Goal: Check status: Check status

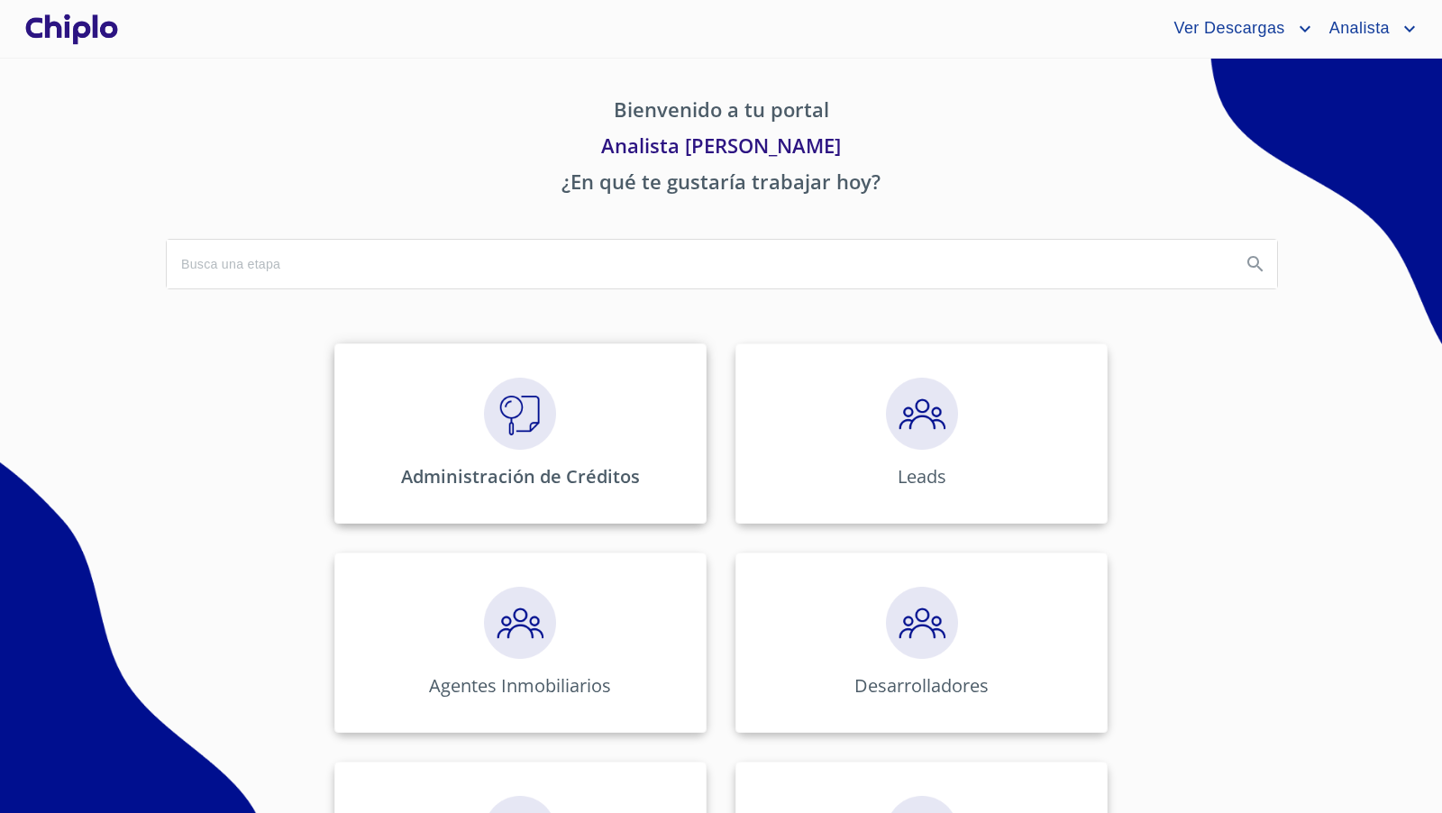
click at [511, 436] on img at bounding box center [520, 414] width 72 height 72
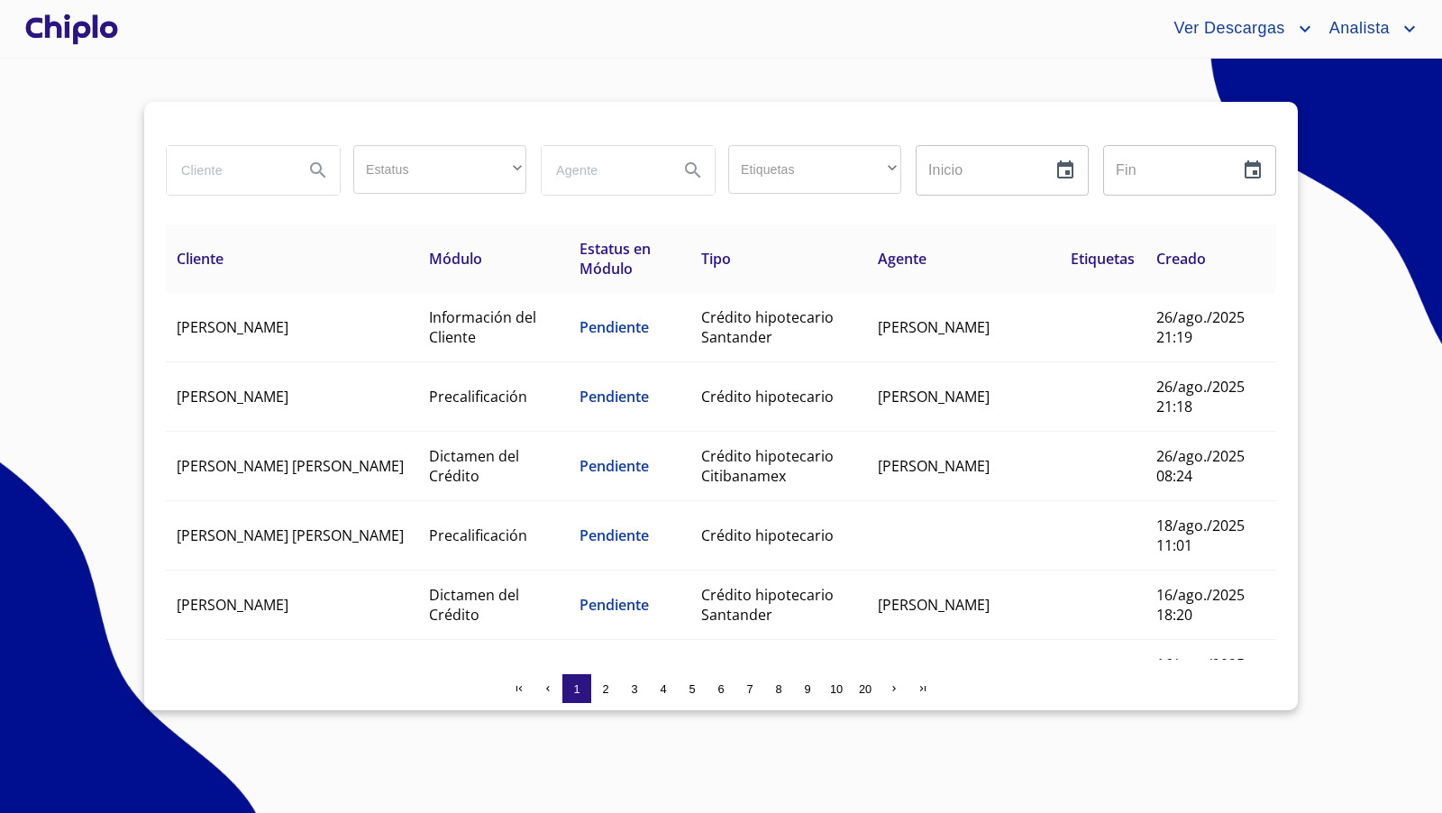
click at [241, 179] on input "search" at bounding box center [228, 170] width 123 height 49
type input "israel"
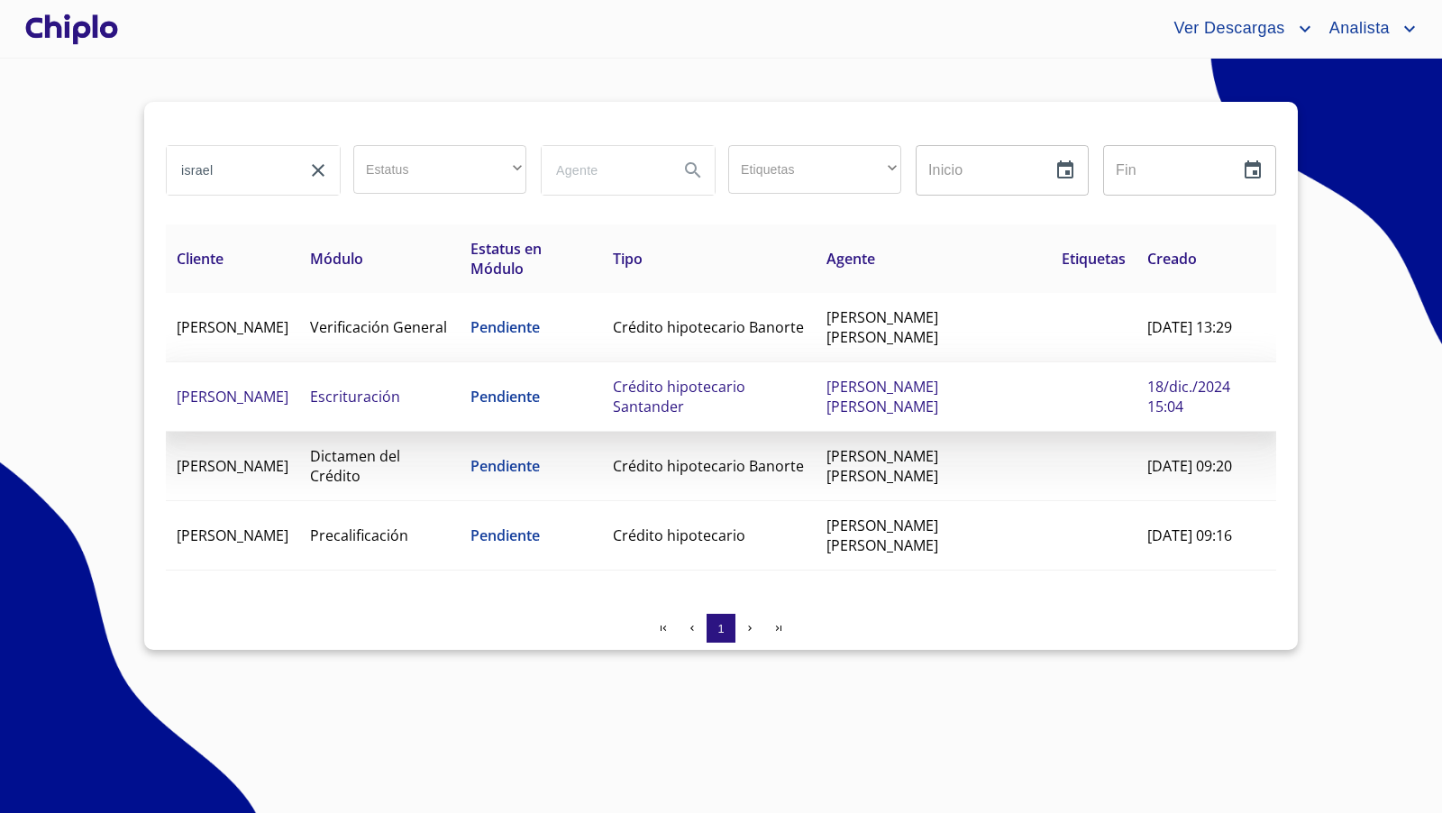
click at [400, 387] on span "Escrituración" at bounding box center [355, 397] width 90 height 20
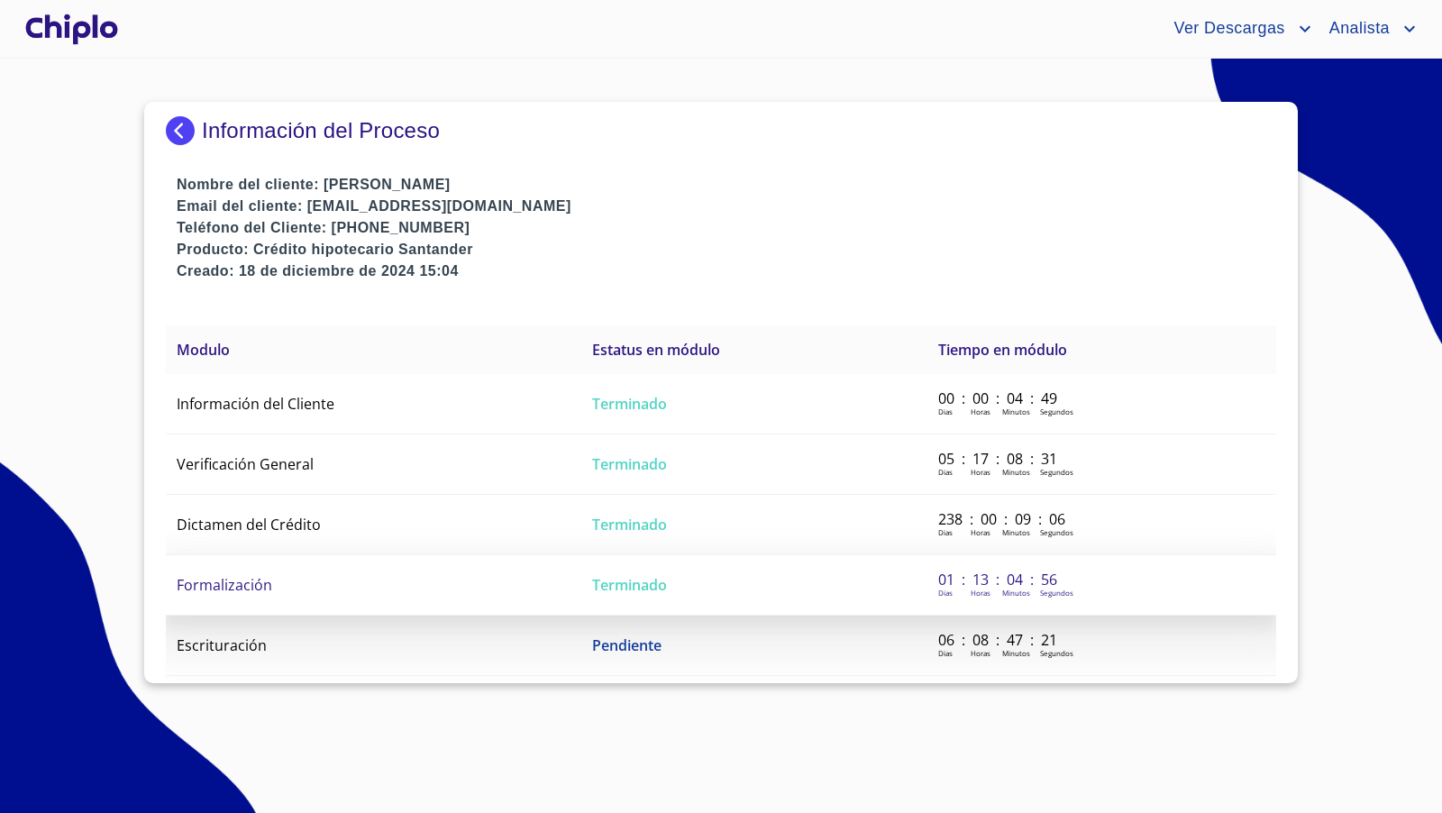
click at [248, 579] on span "Formalización" at bounding box center [225, 585] width 96 height 20
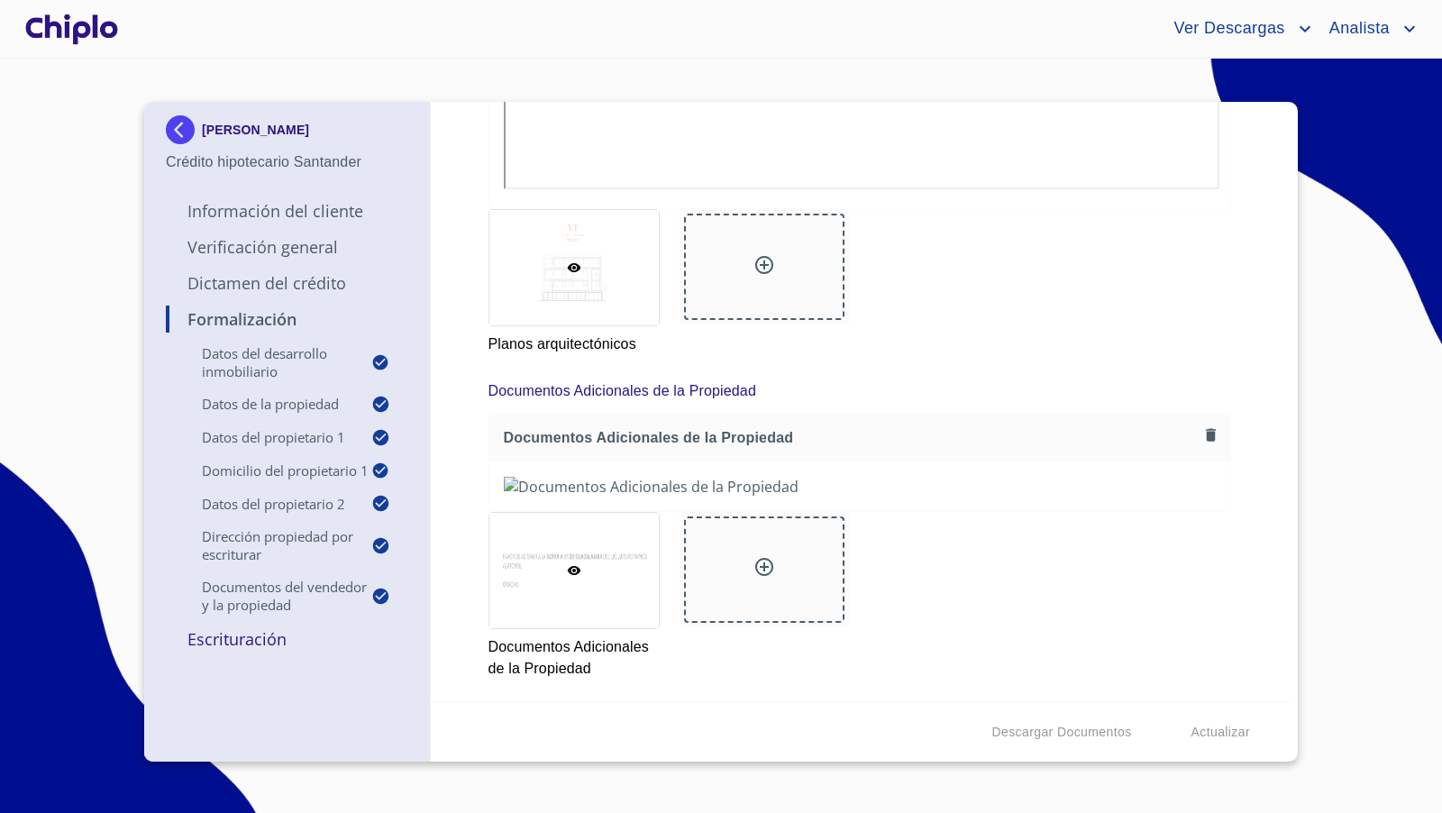
click at [980, 518] on div "Formalización Datos del Desarrollo Inmobiliario Proyecto Inmobiliario ​ Datos d…" at bounding box center [860, 401] width 859 height 599
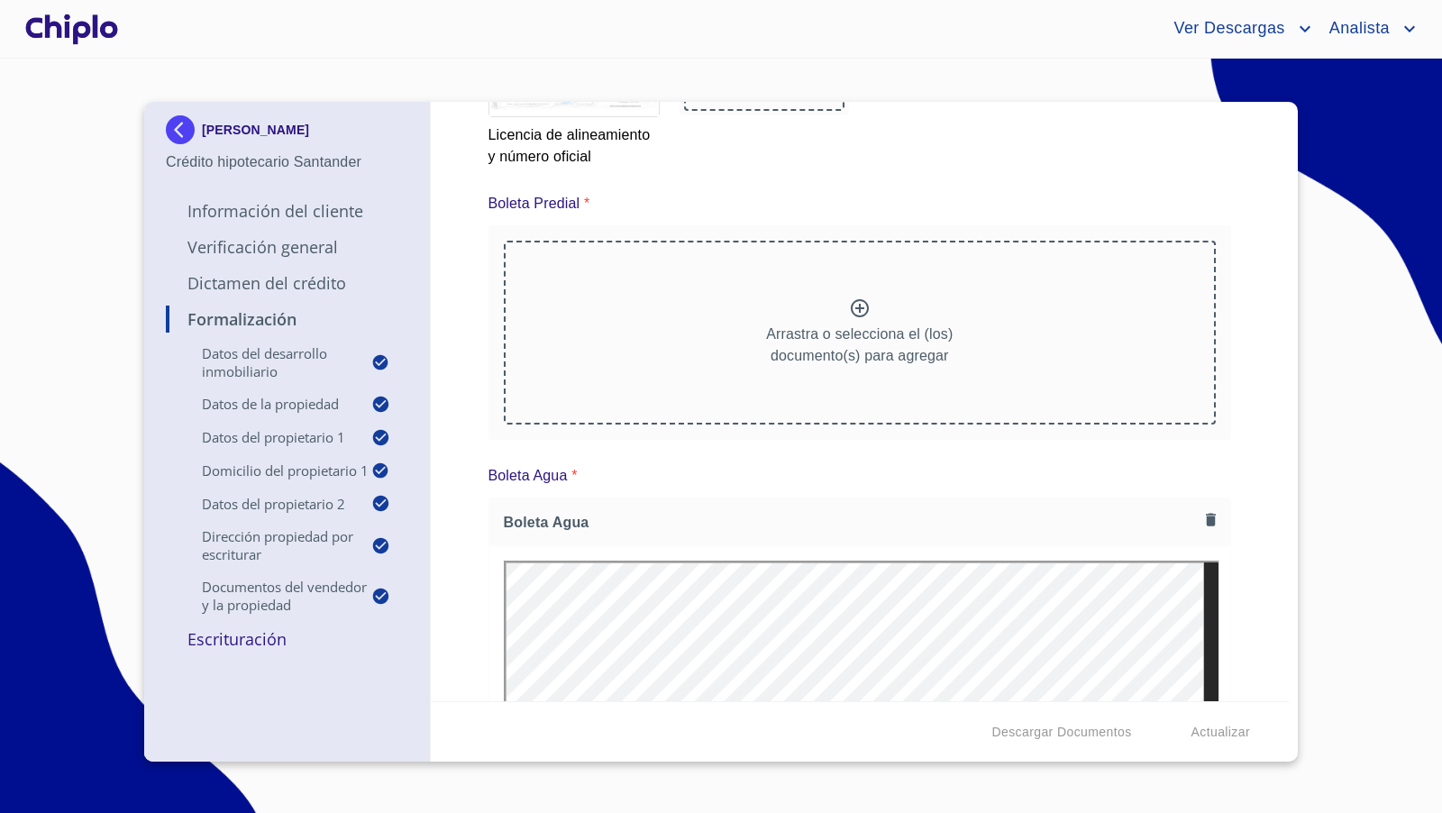
scroll to position [9740, 0]
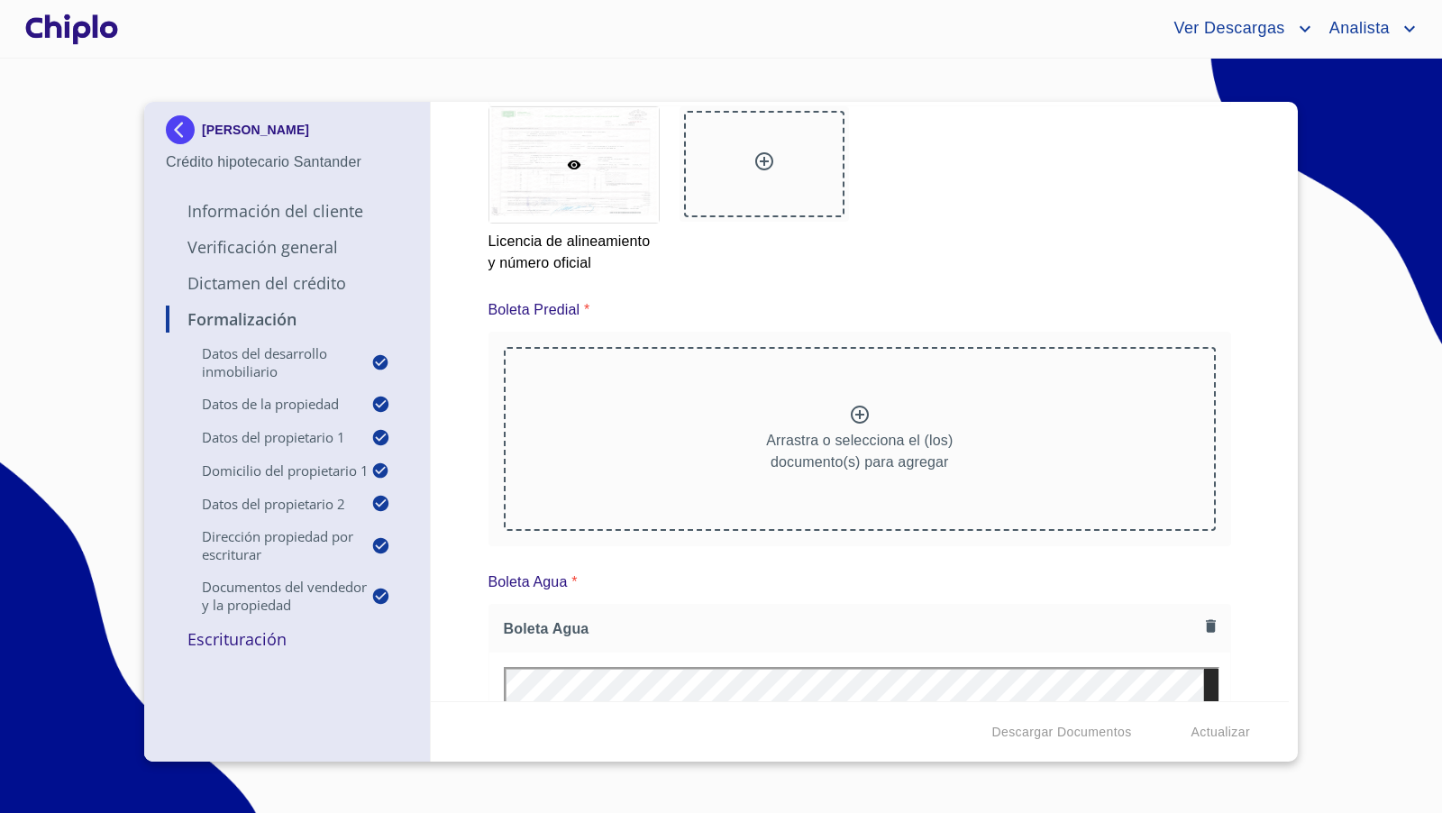
click at [857, 407] on icon at bounding box center [860, 415] width 22 height 22
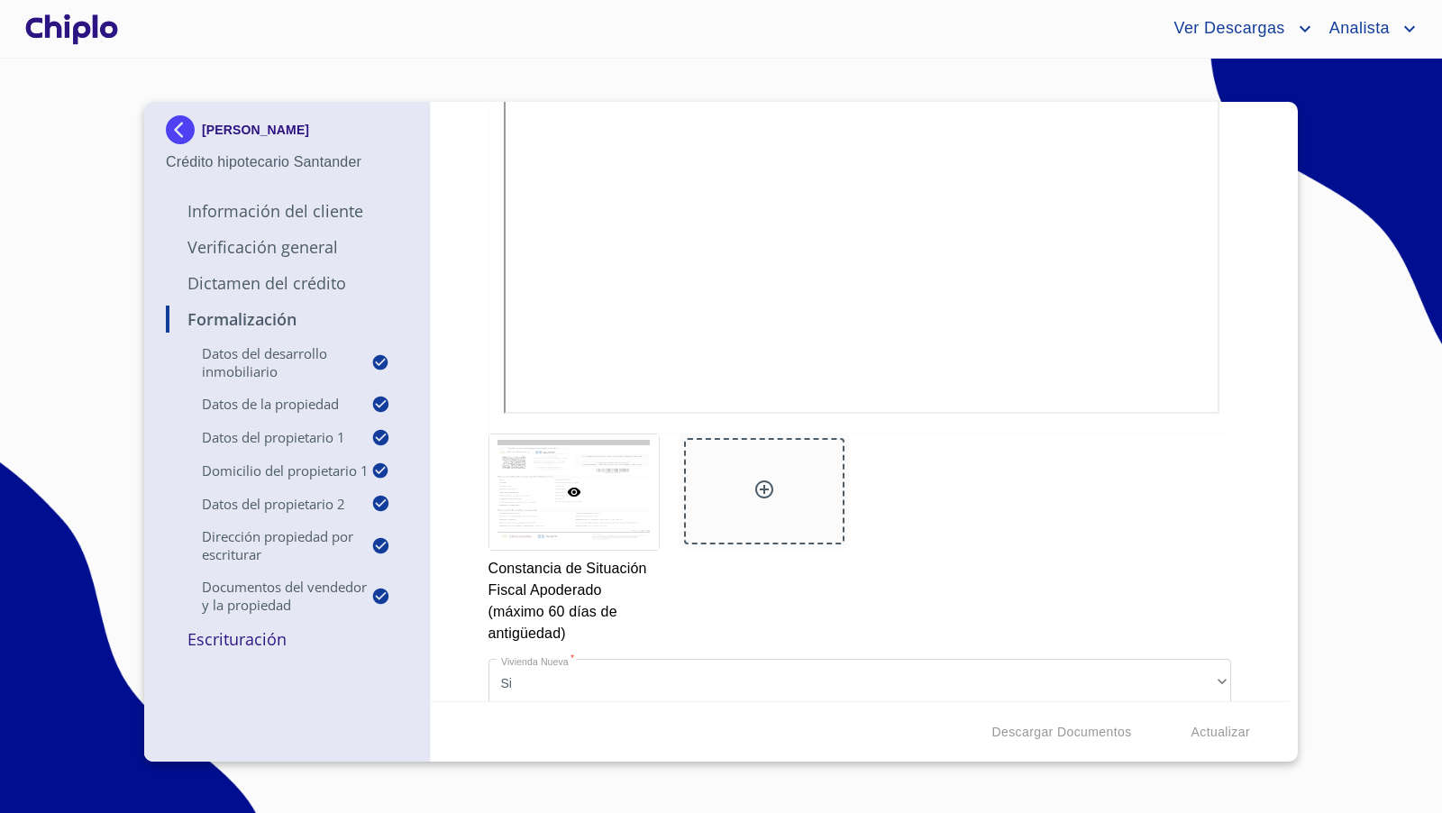
scroll to position [7625, 0]
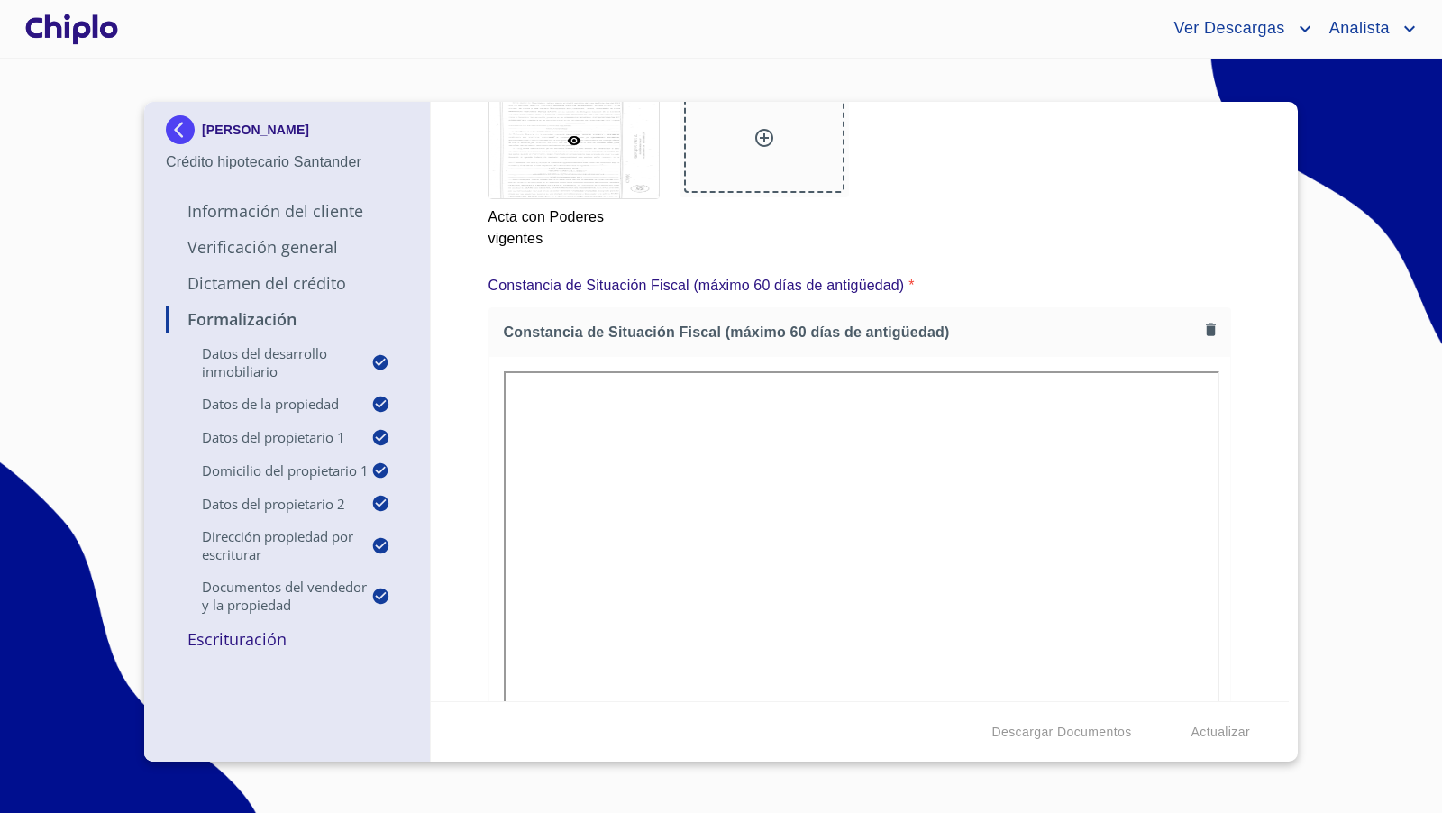
scroll to position [3811, 0]
click at [249, 647] on p "Escrituración" at bounding box center [287, 639] width 242 height 22
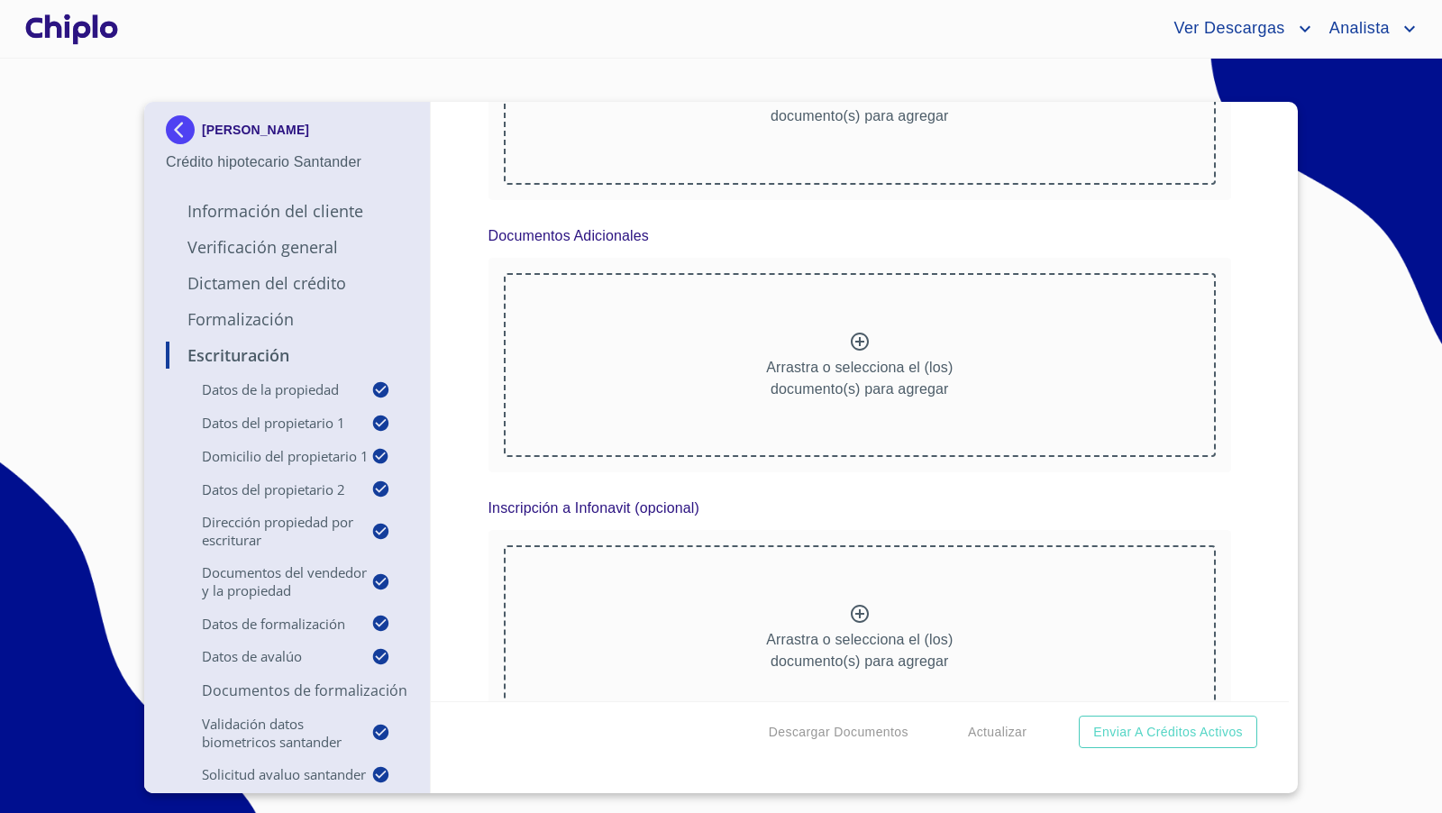
scroll to position [14417, 0]
click at [849, 74] on icon at bounding box center [860, 63] width 22 height 22
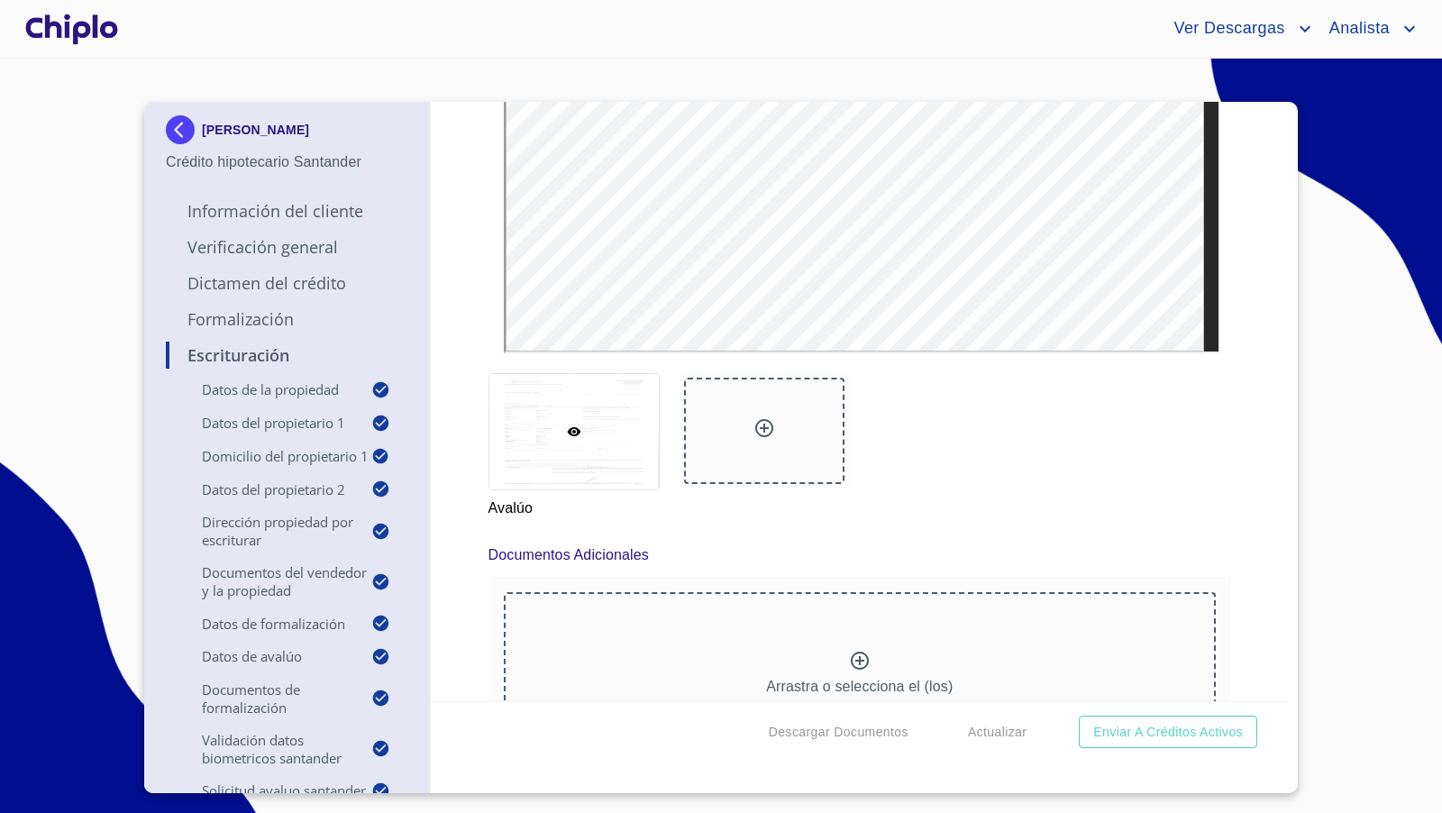
scroll to position [14599, 0]
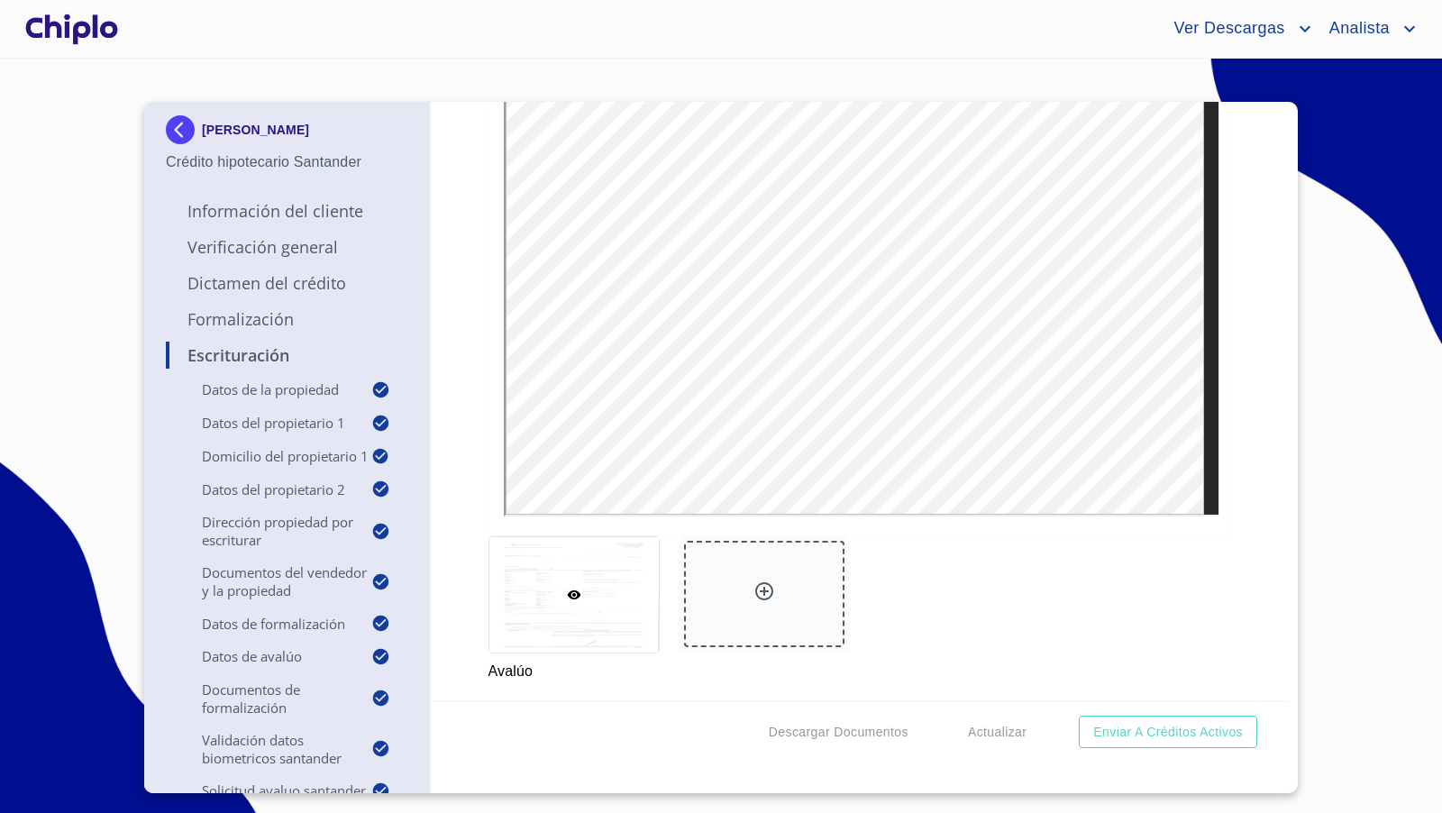
scroll to position [14615, 0]
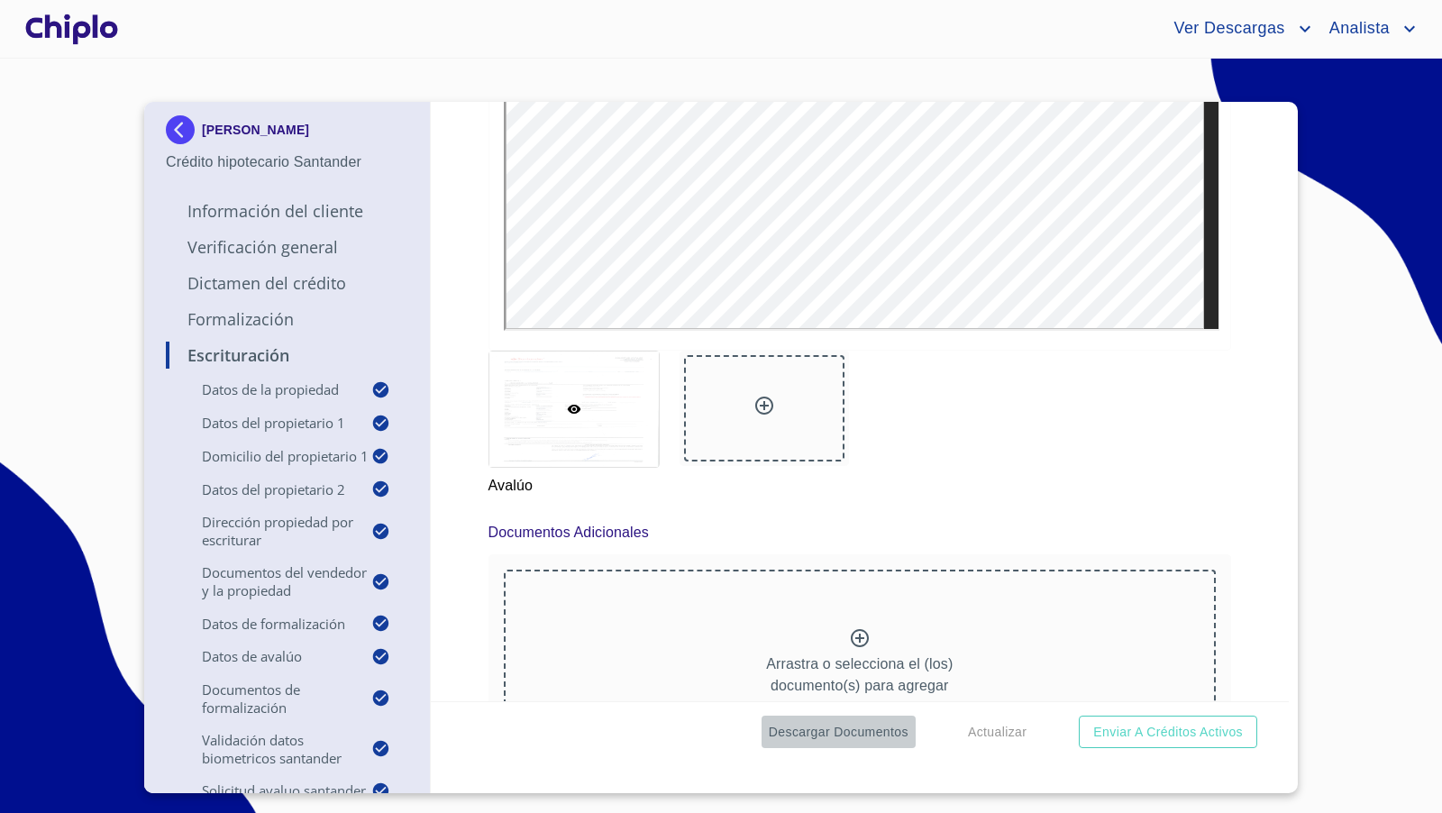
click at [870, 733] on span "Descargar Documentos" at bounding box center [839, 732] width 140 height 23
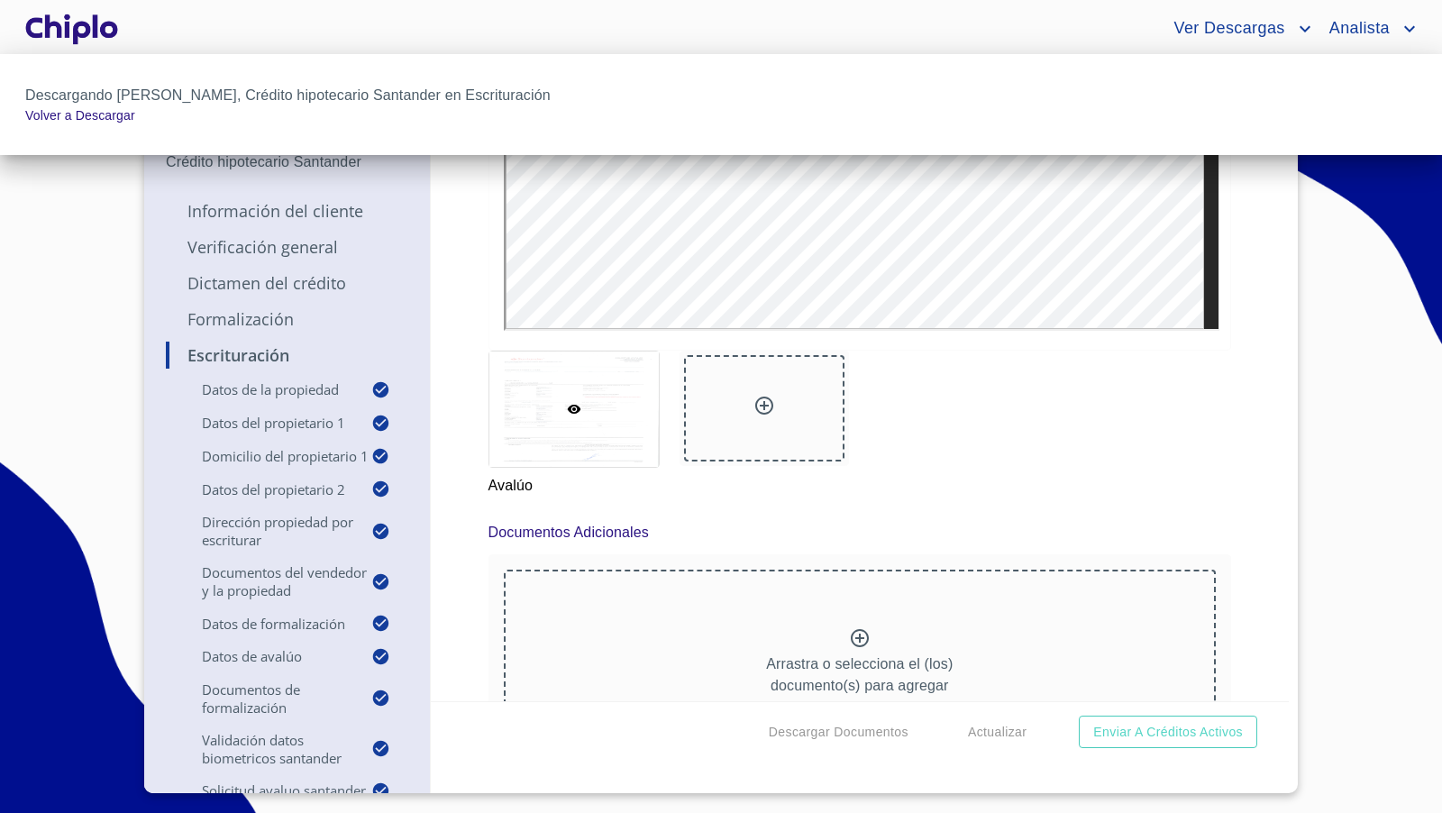
click at [1259, 364] on div at bounding box center [721, 406] width 1442 height 813
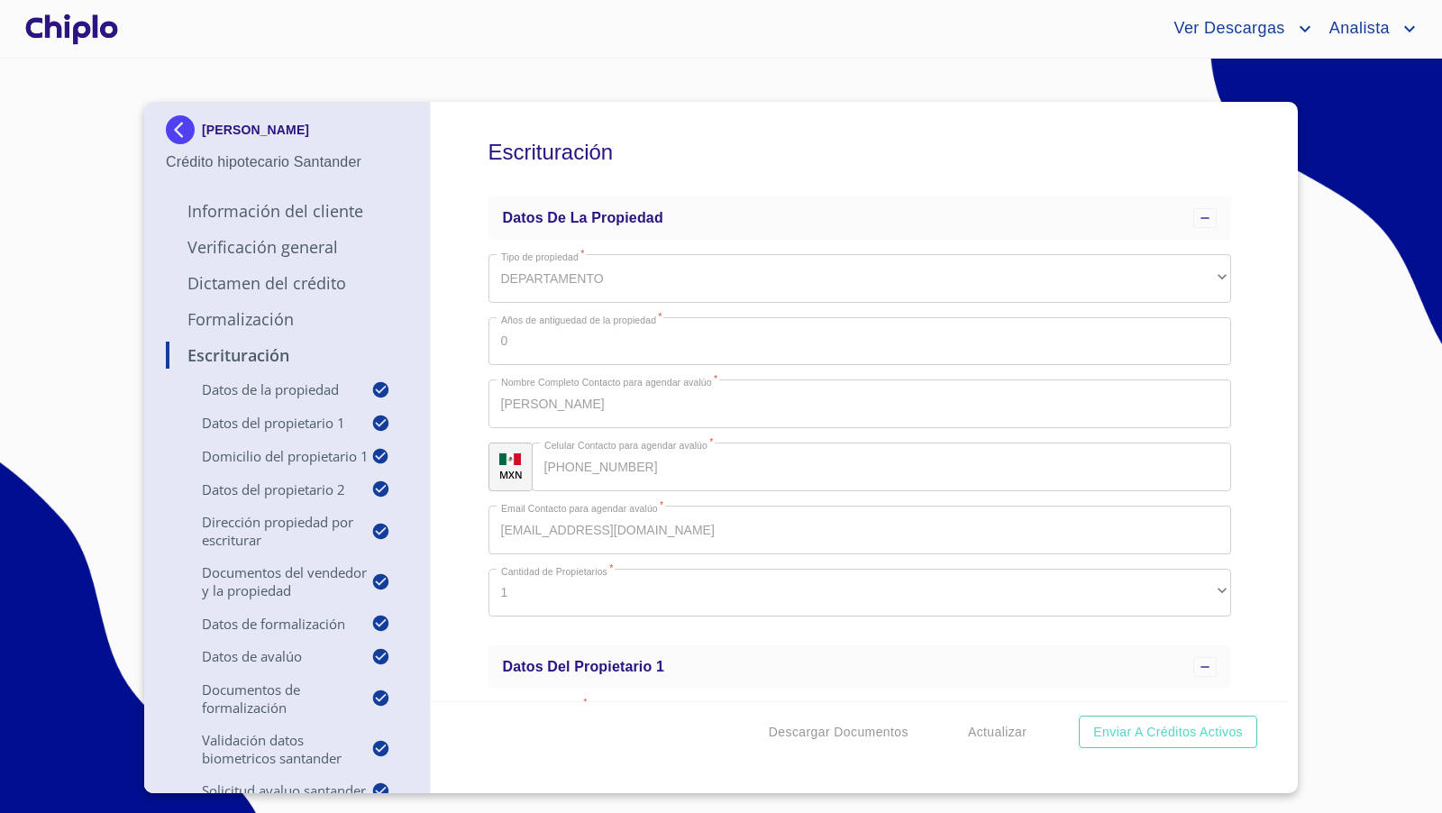
scroll to position [14615, 0]
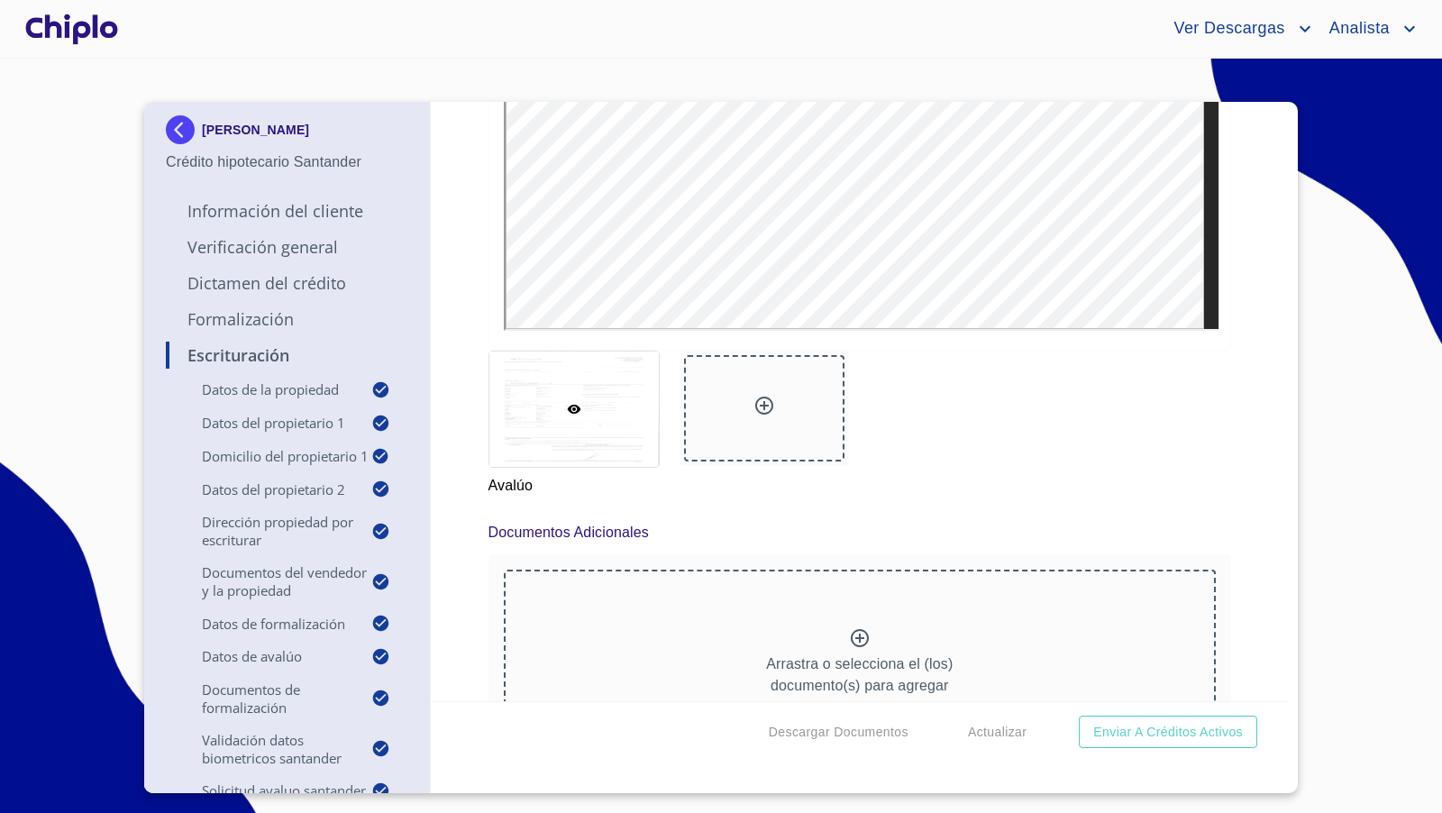
click at [100, 32] on div at bounding box center [72, 29] width 100 height 58
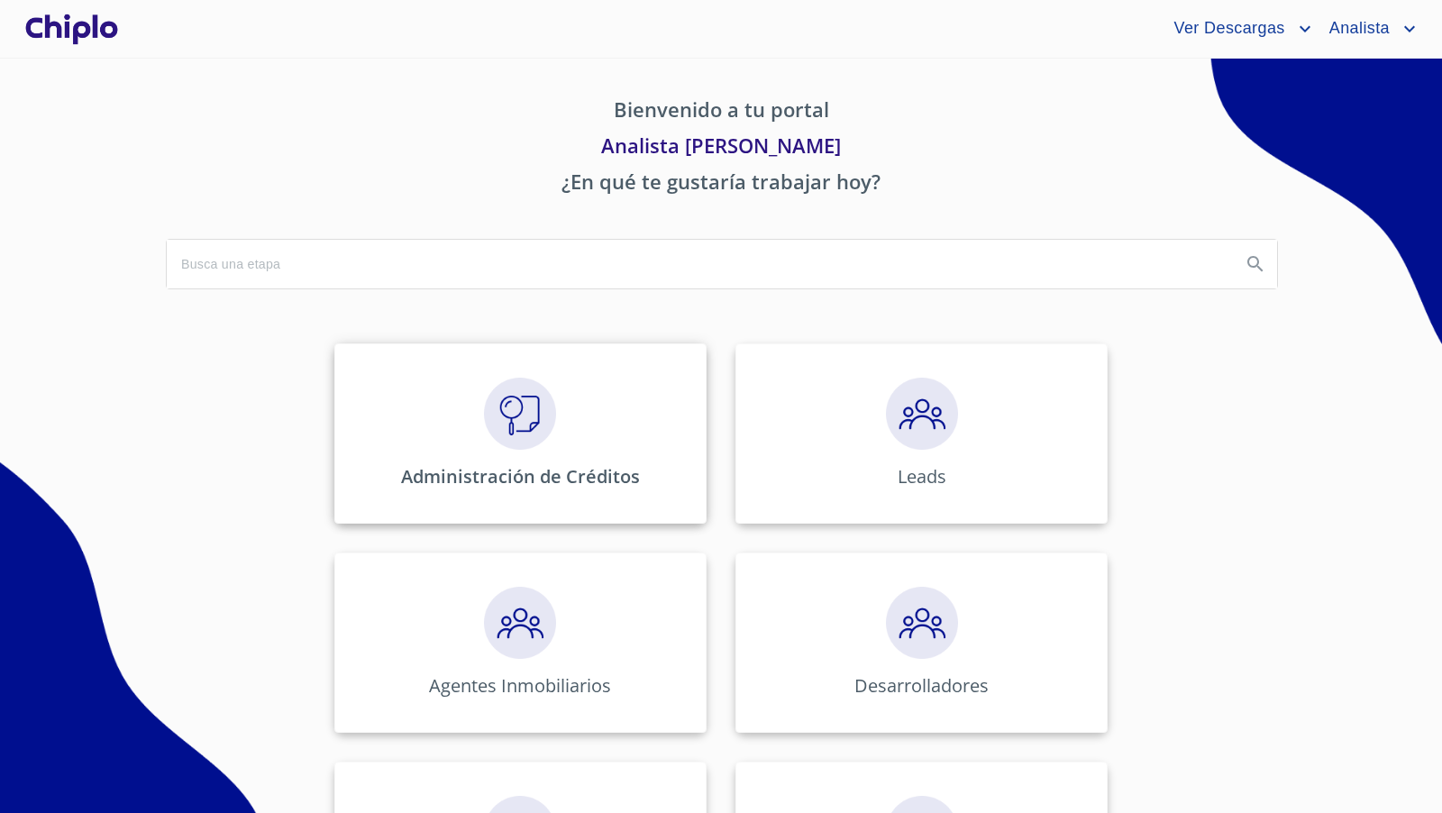
click at [484, 394] on img at bounding box center [520, 414] width 72 height 72
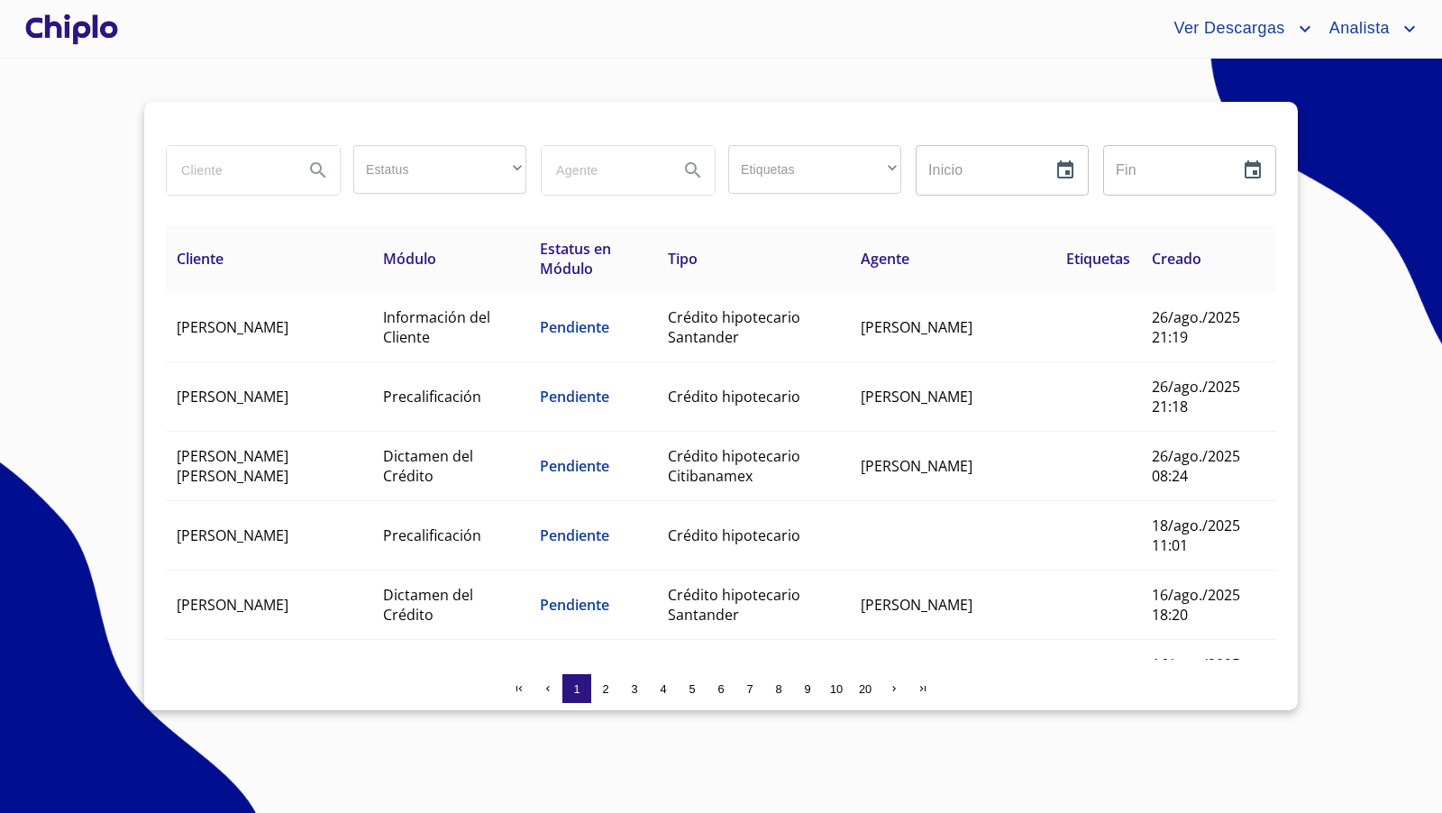
click at [231, 173] on input "search" at bounding box center [228, 170] width 123 height 49
type input "palacios"
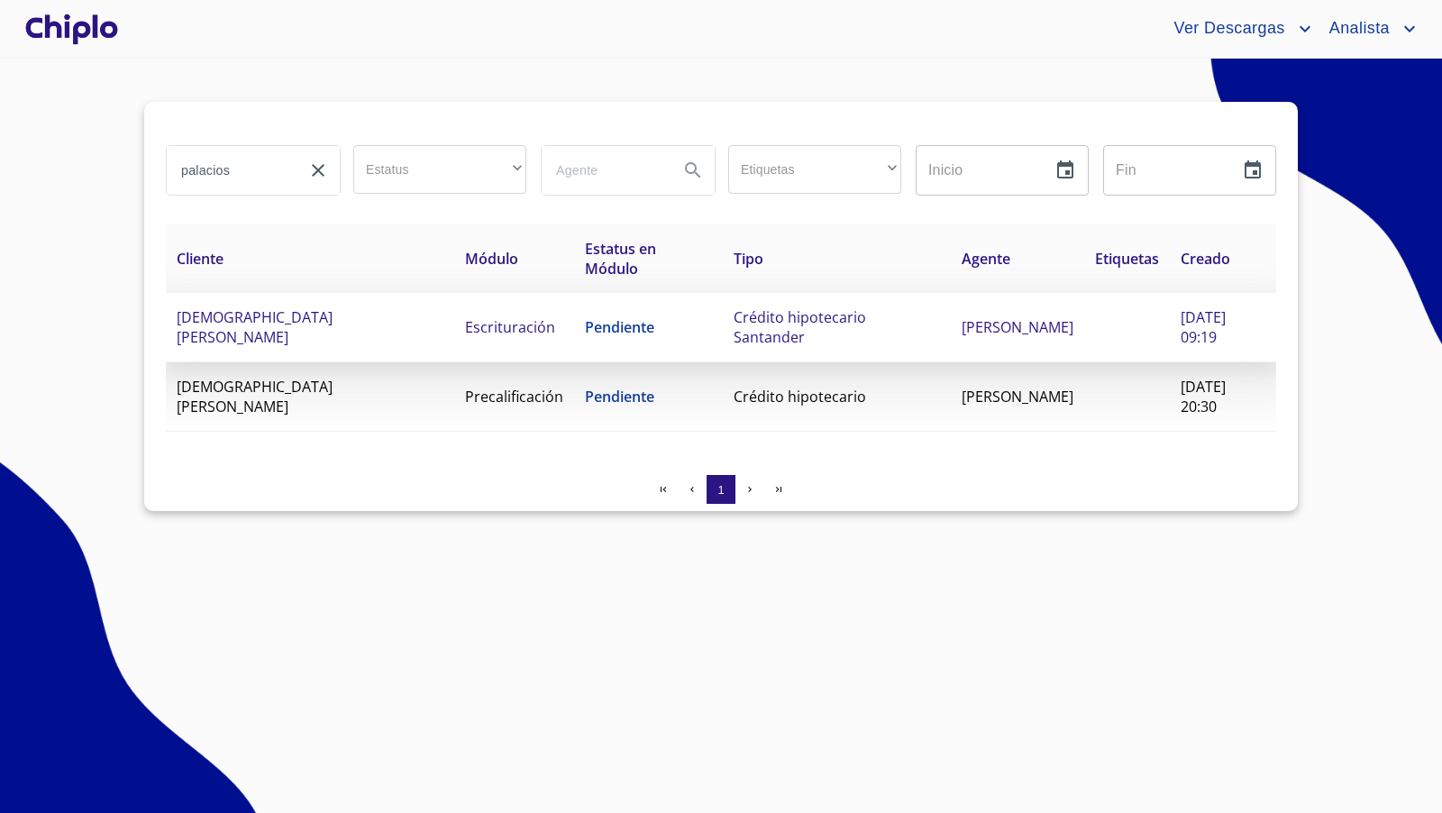
click at [303, 326] on td "JEHEIZIL ABIMELEG PALACIOS QUIÑONEZ" at bounding box center [310, 327] width 288 height 69
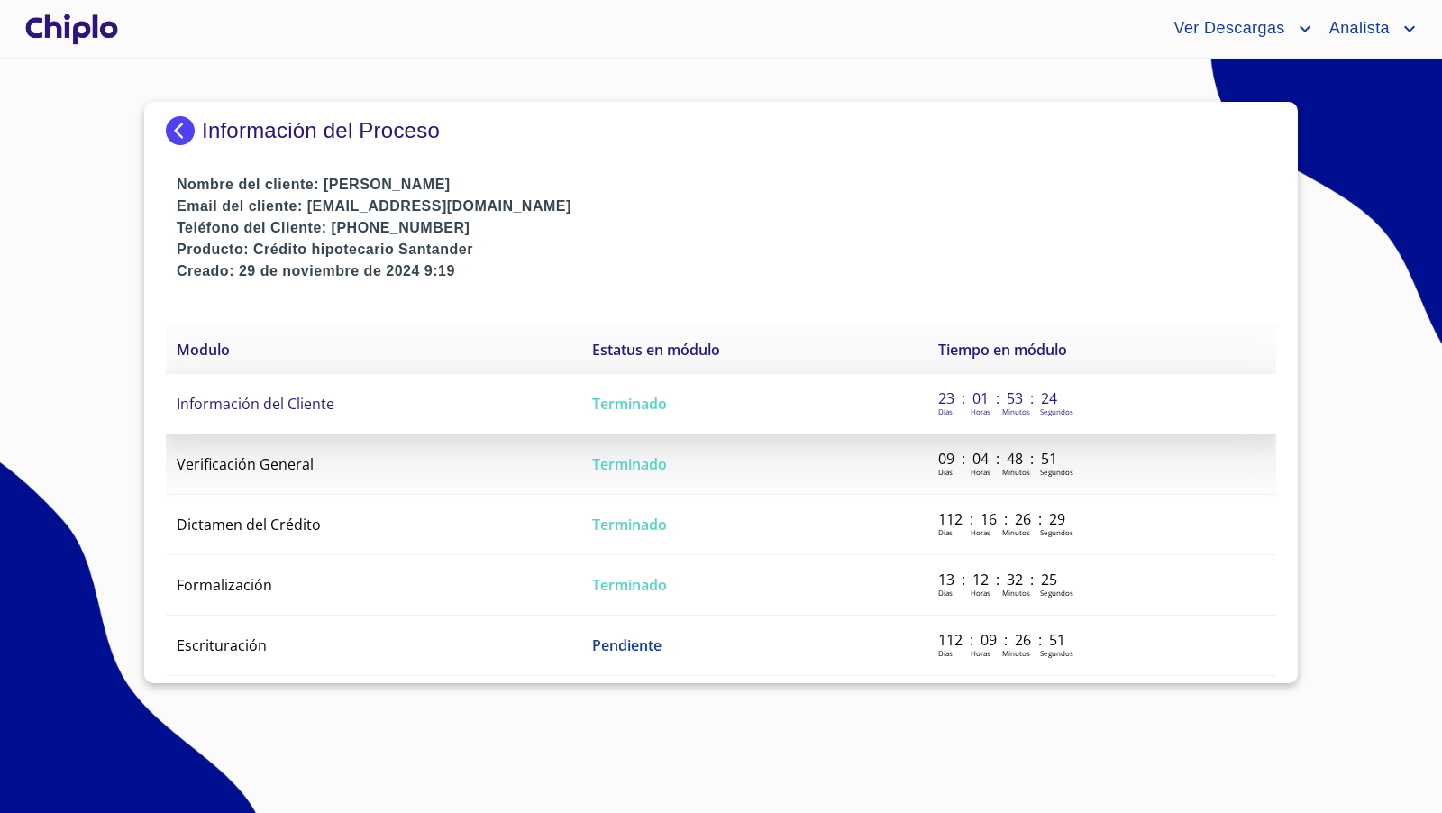
click at [288, 392] on td "Información del Cliente" at bounding box center [374, 404] width 416 height 60
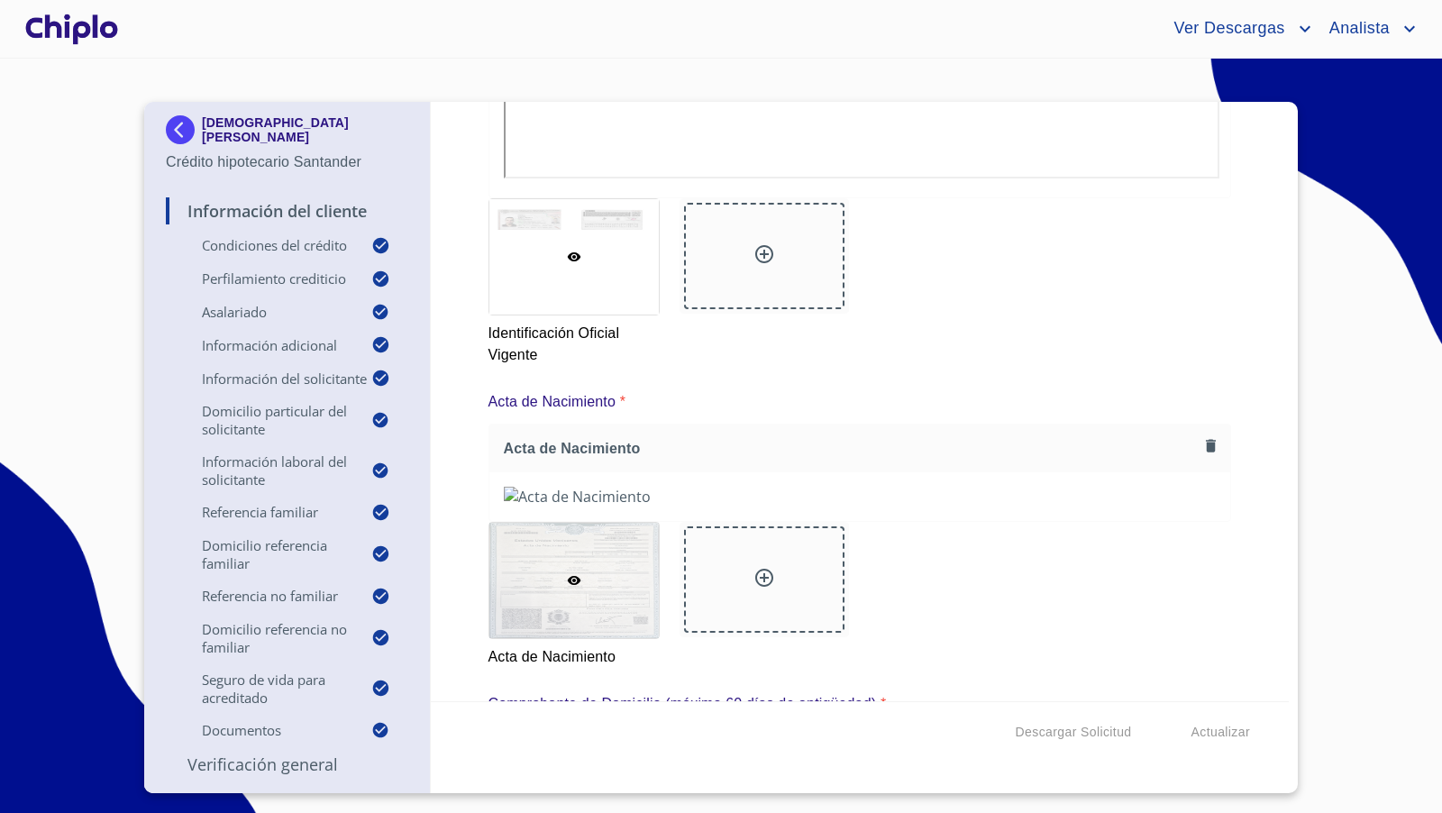
scroll to position [129, 0]
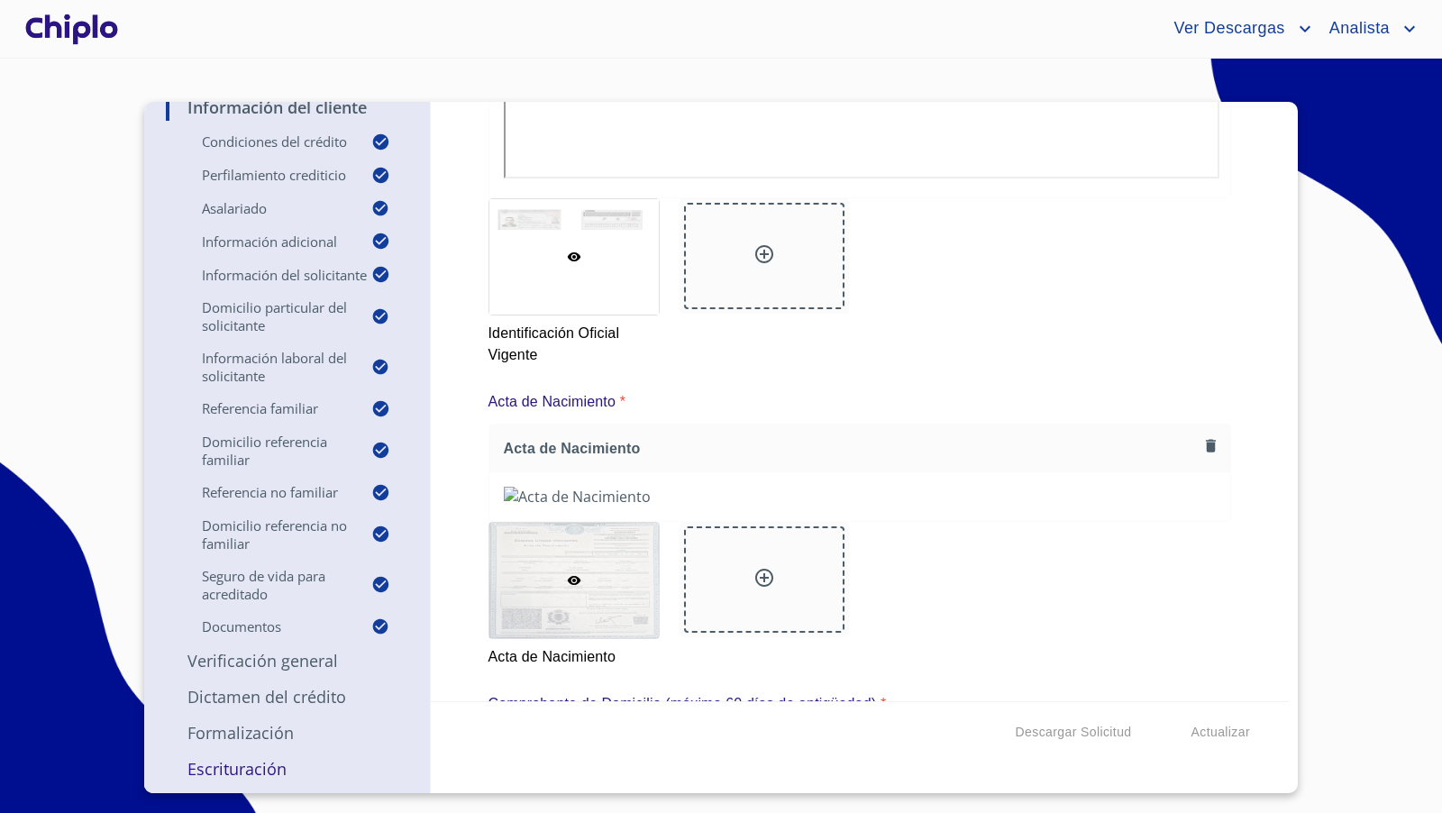
click at [267, 660] on p "Verificación General" at bounding box center [287, 661] width 242 height 22
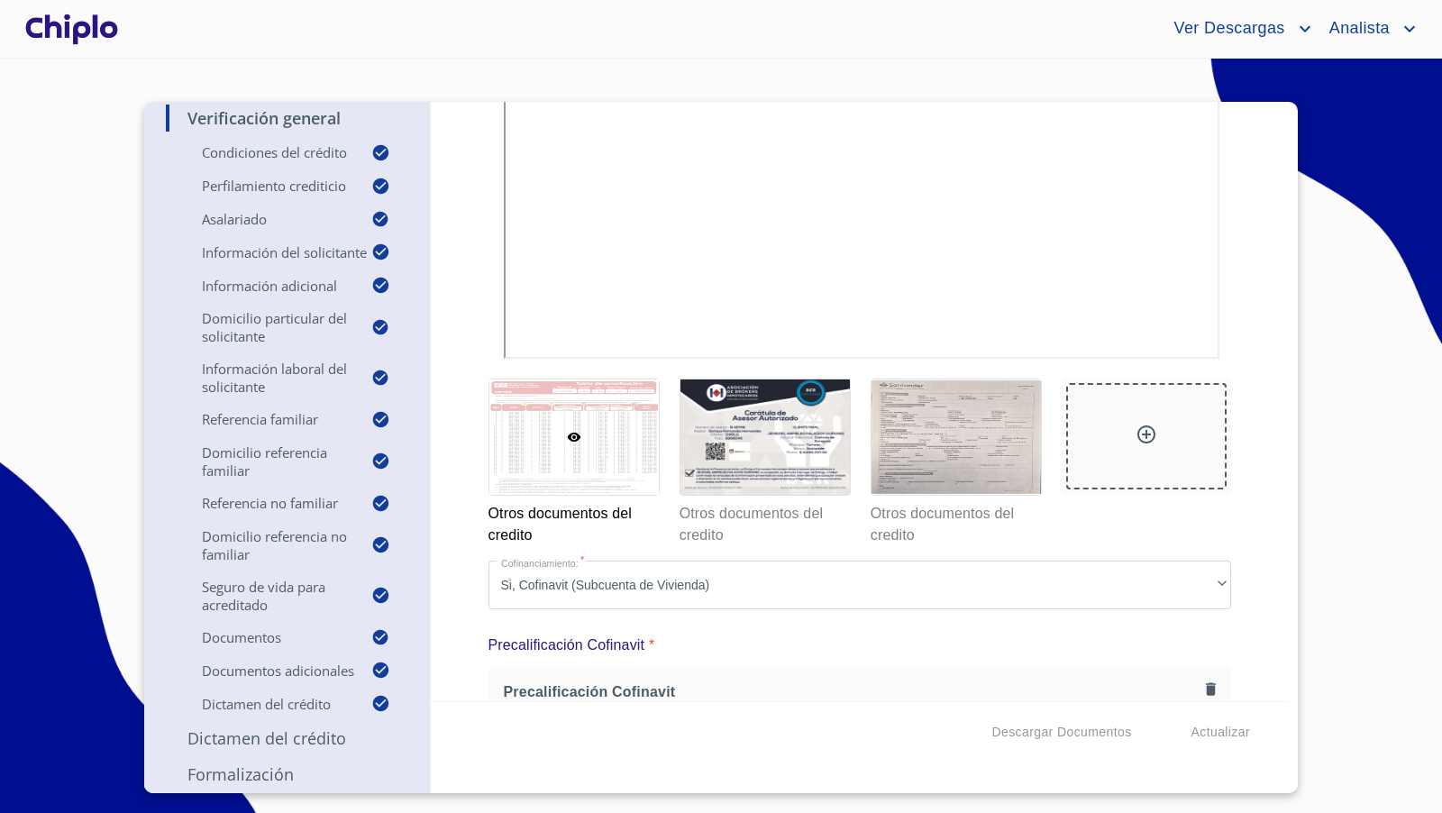
scroll to position [14904, 0]
